Goal: Task Accomplishment & Management: Manage account settings

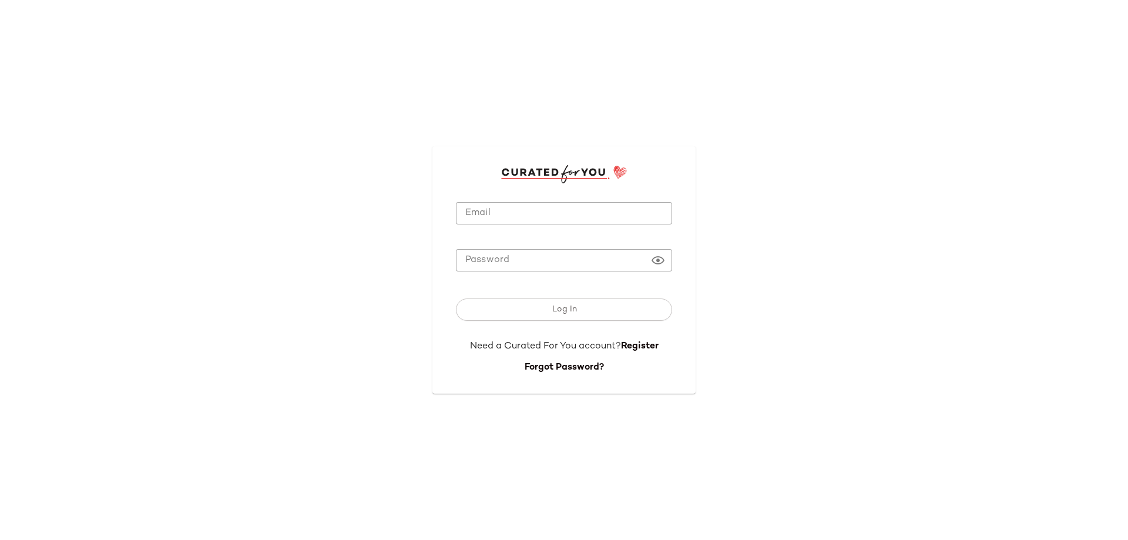
click at [527, 209] on input "Email" at bounding box center [564, 213] width 216 height 23
click at [508, 209] on input "Email" at bounding box center [564, 213] width 216 height 23
click at [517, 220] on input "Email" at bounding box center [564, 213] width 216 height 23
click at [530, 214] on input "Email" at bounding box center [564, 213] width 216 height 23
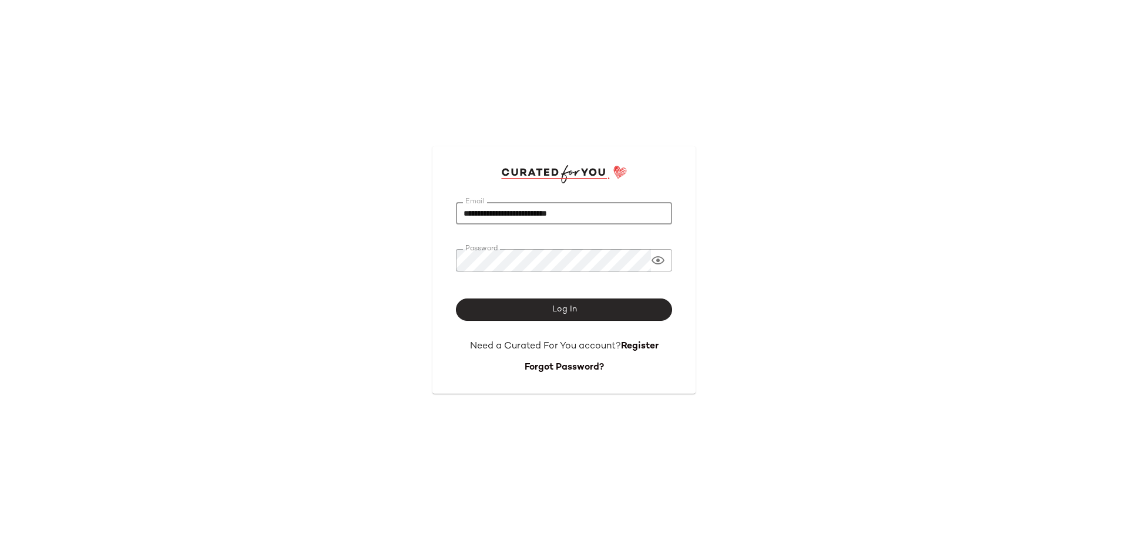
type input "**********"
click at [587, 307] on button "Log In" at bounding box center [564, 310] width 216 height 22
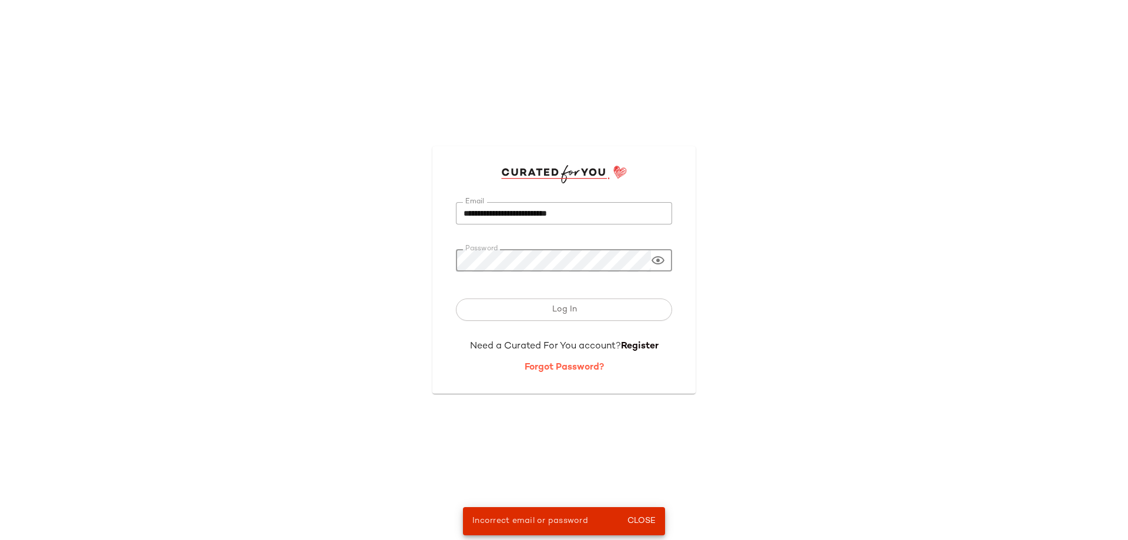
click at [585, 370] on link "Forgot Password?" at bounding box center [564, 368] width 79 height 10
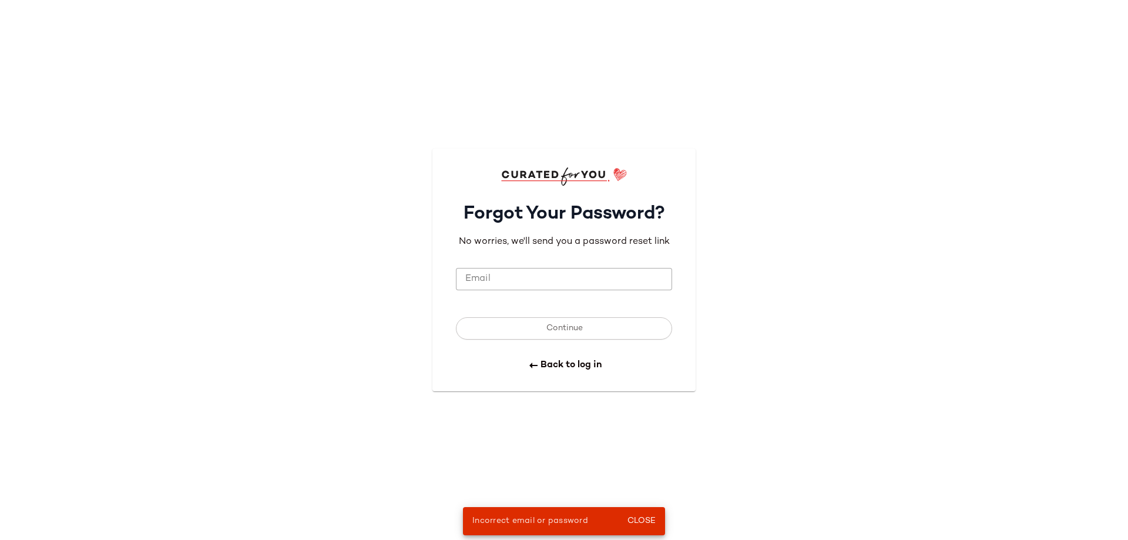
click at [532, 286] on input "Email" at bounding box center [564, 279] width 216 height 23
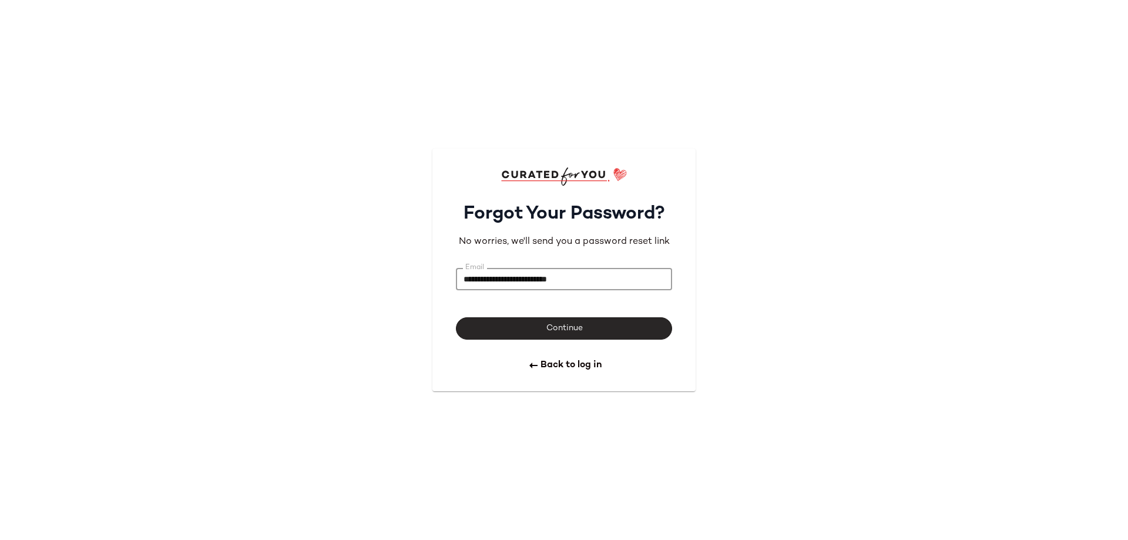
type input "**********"
click at [572, 324] on span "Continue" at bounding box center [563, 328] width 37 height 9
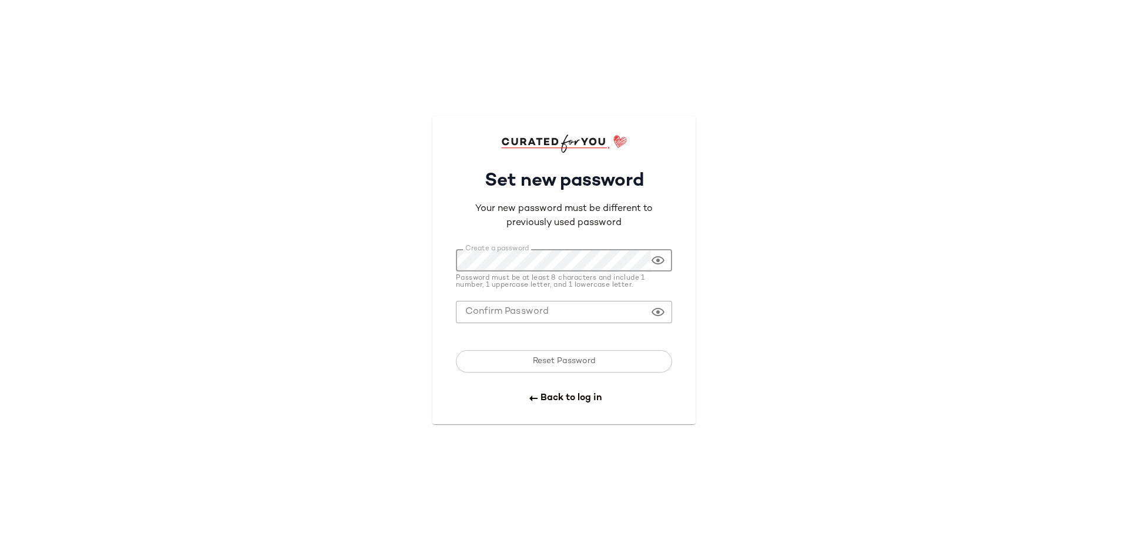
click at [668, 259] on div "Create a password Create a password" at bounding box center [564, 260] width 216 height 22
click at [657, 263] on icon at bounding box center [658, 260] width 14 height 14
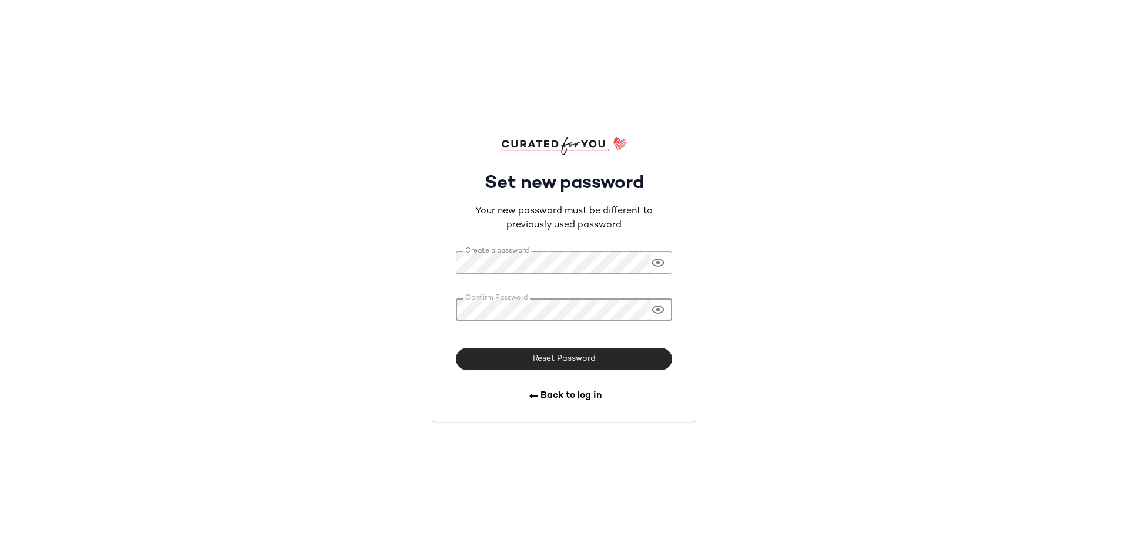
click at [555, 354] on span "Reset Password" at bounding box center [563, 358] width 63 height 9
